Goal: Task Accomplishment & Management: Use online tool/utility

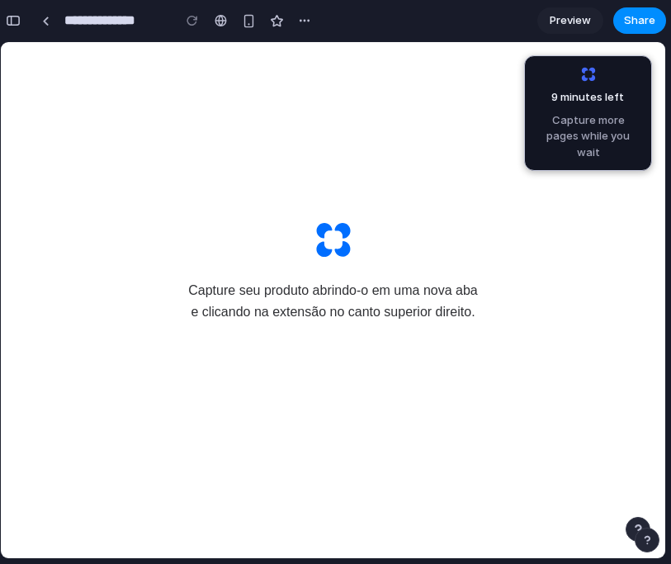
click at [0, 0] on div at bounding box center [0, 0] width 0 height 0
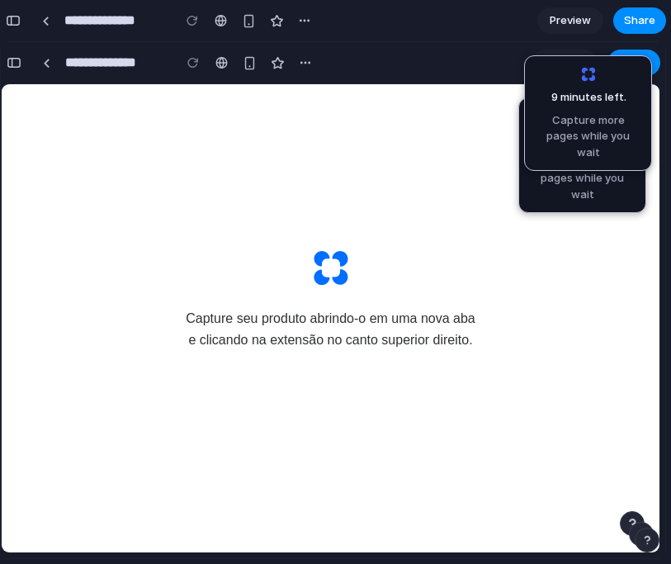
click at [171, 106] on main "Capture seu produto abrindo-o em uma nova aba e clicando na extensão no canto s…" at bounding box center [331, 269] width 658 height 371
click at [50, 62] on div at bounding box center [46, 63] width 7 height 9
click at [0, 0] on span "9 minutes left .." at bounding box center [0, 0] width 0 height 0
click at [40, 26] on link at bounding box center [45, 20] width 25 height 25
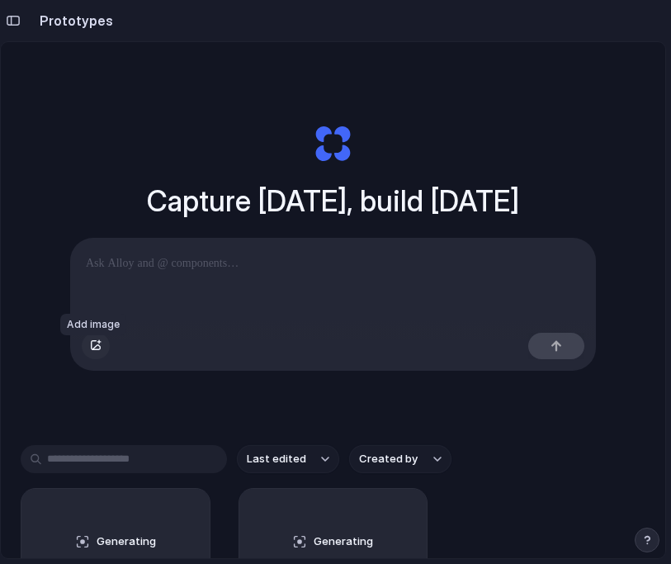
click at [96, 351] on div "button" at bounding box center [96, 346] width 12 height 10
